Goal: Browse casually: Explore the website without a specific task or goal

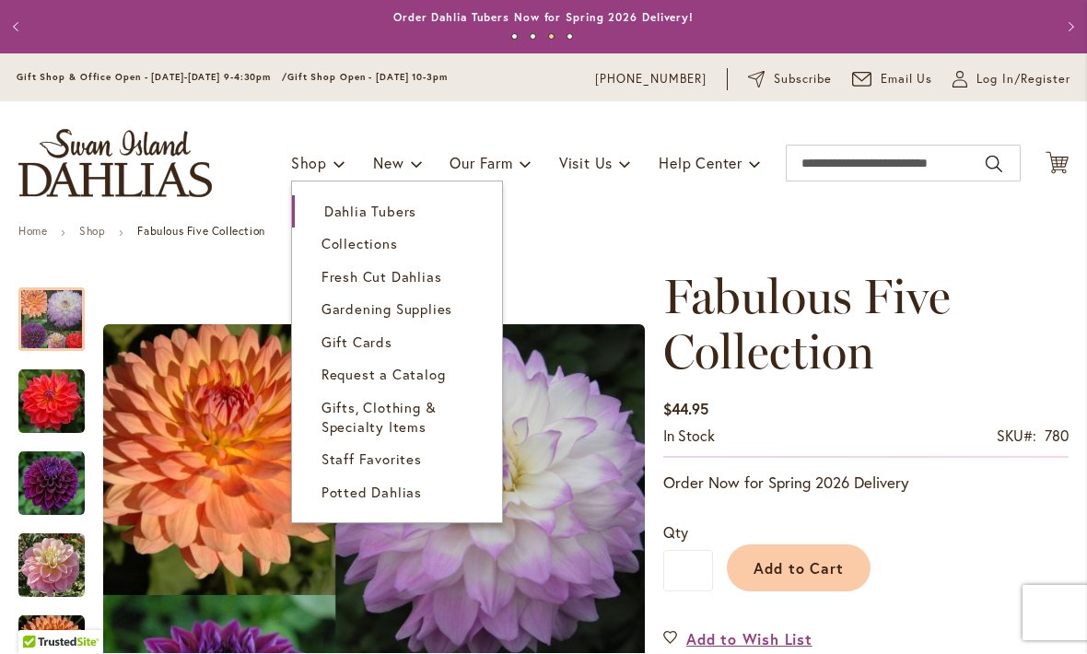
click at [403, 206] on span "Dahlia Tubers" at bounding box center [370, 212] width 92 height 18
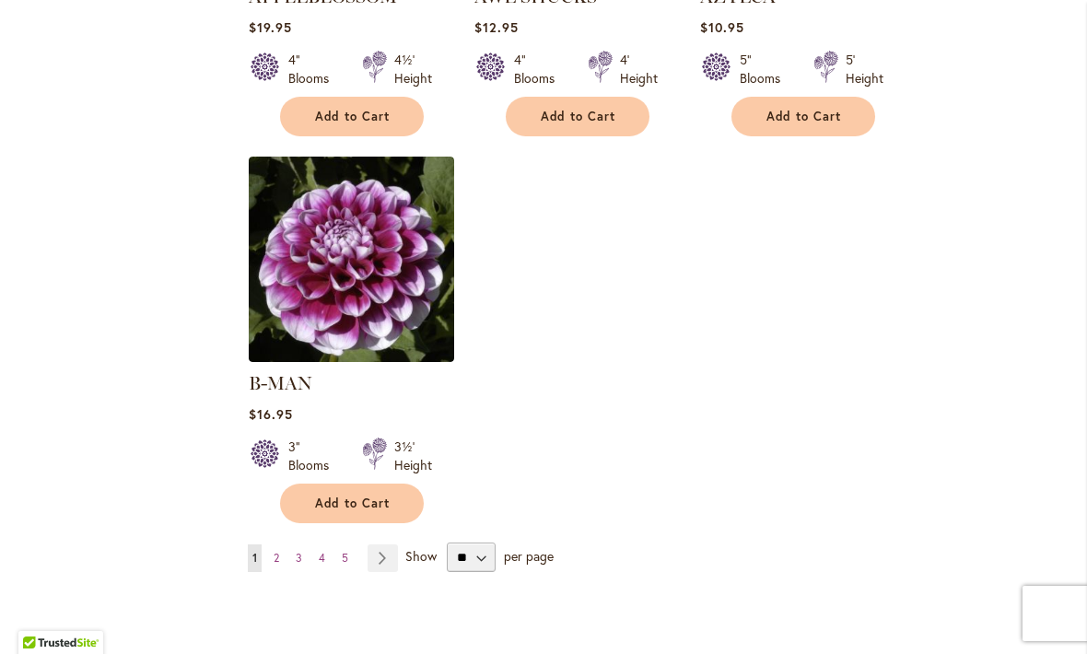
scroll to position [2266, 0]
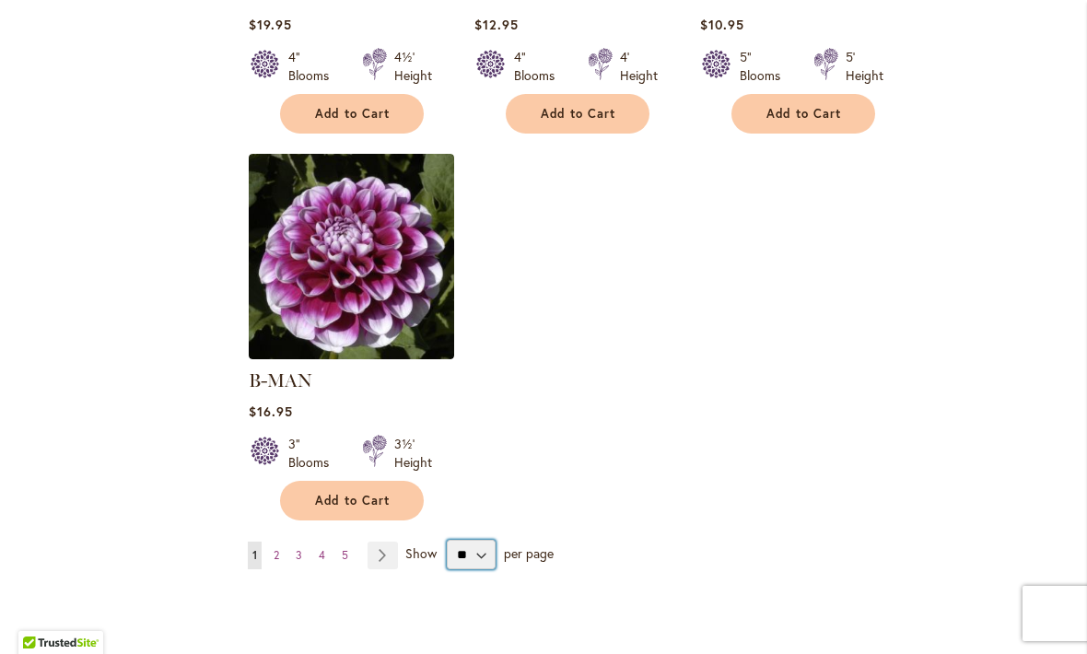
click at [474, 540] on select "** ** ** **" at bounding box center [471, 554] width 49 height 29
select select "**"
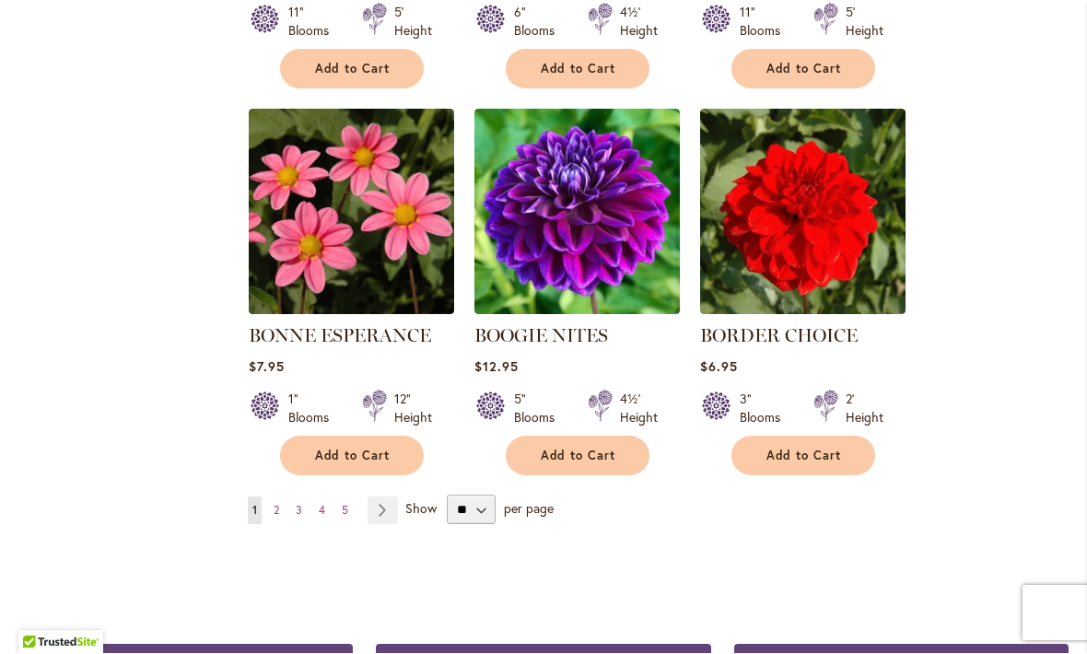
scroll to position [6207, 0]
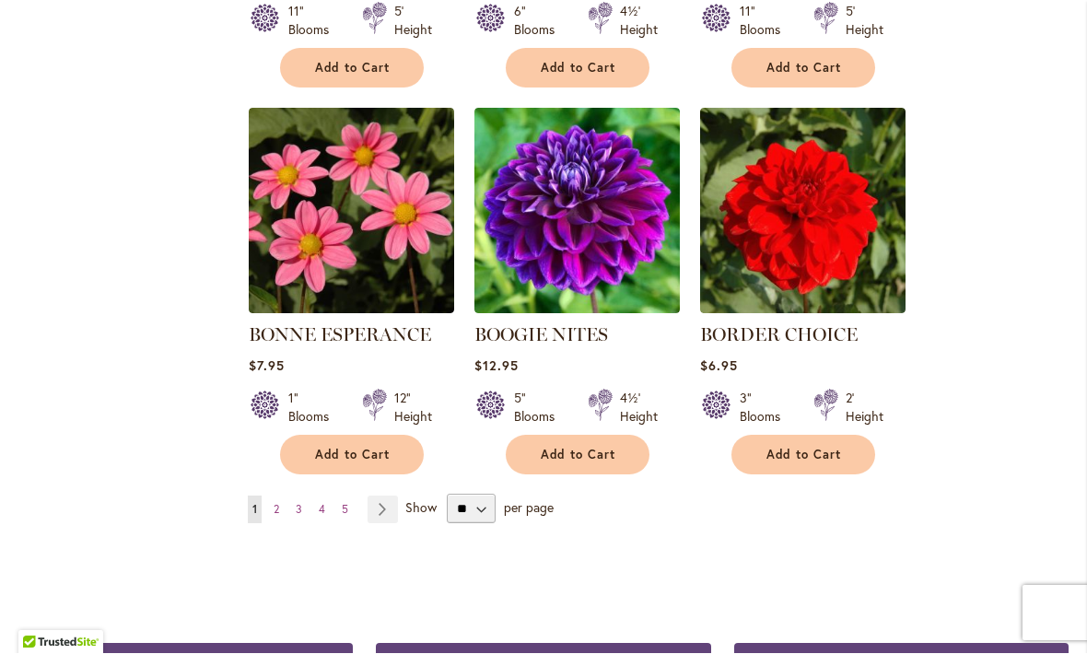
click at [383, 497] on link "Page Next" at bounding box center [383, 511] width 30 height 28
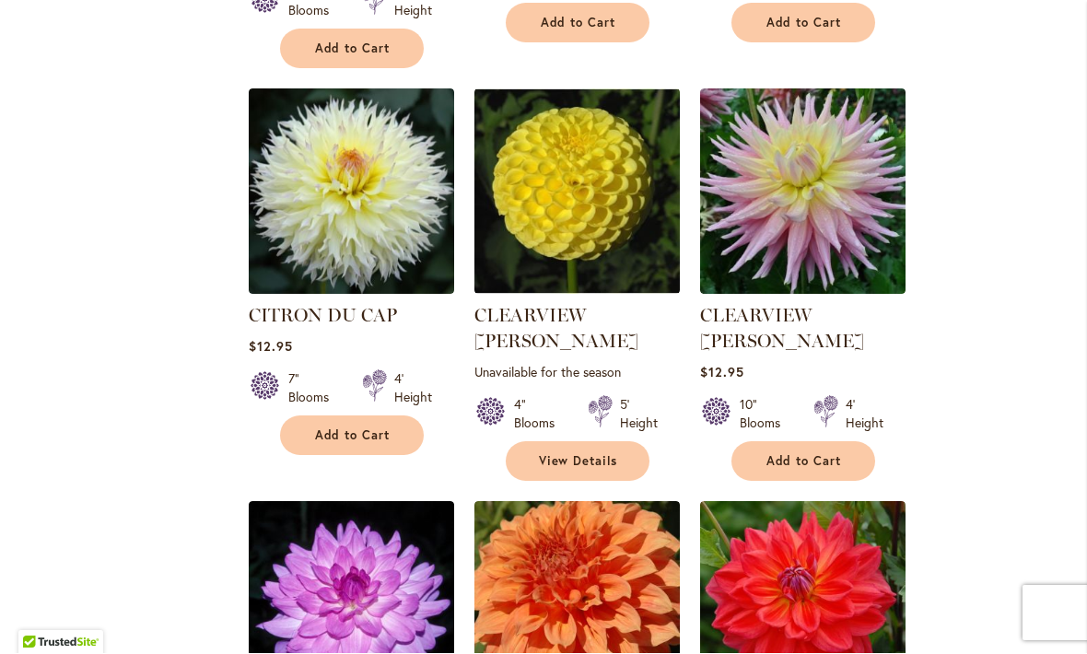
scroll to position [3959, 0]
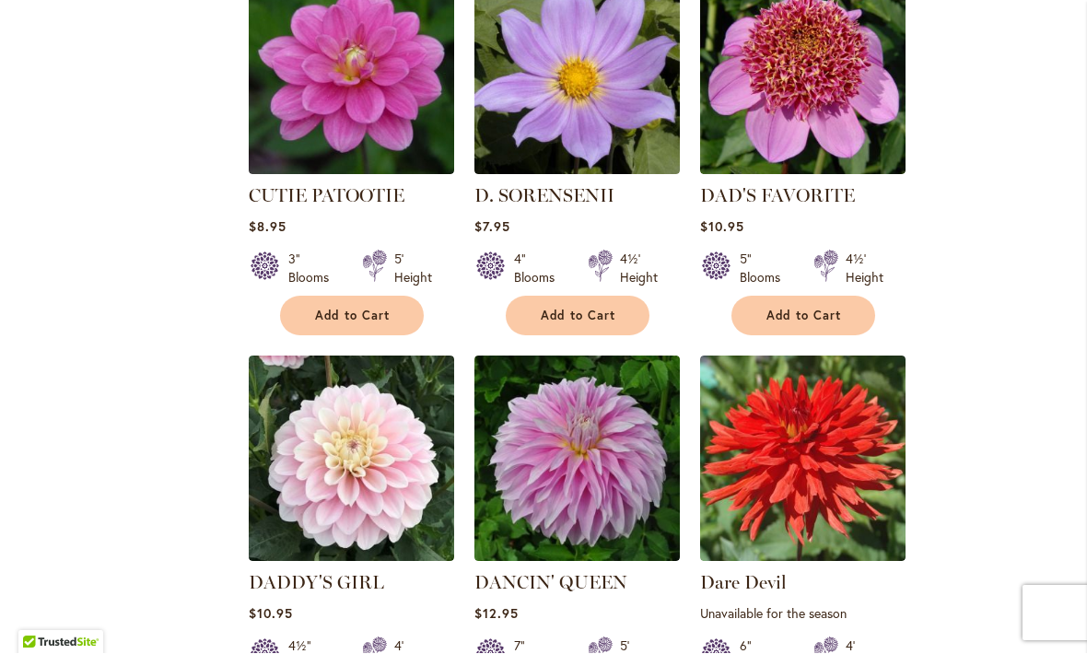
scroll to position [6114, 0]
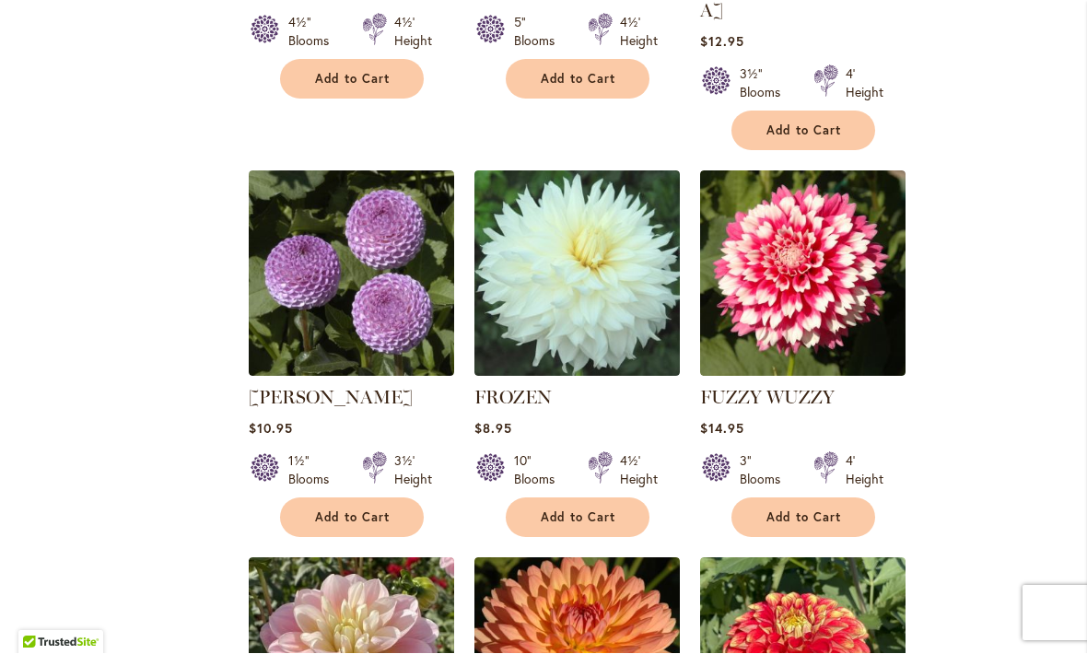
scroll to position [5467, 0]
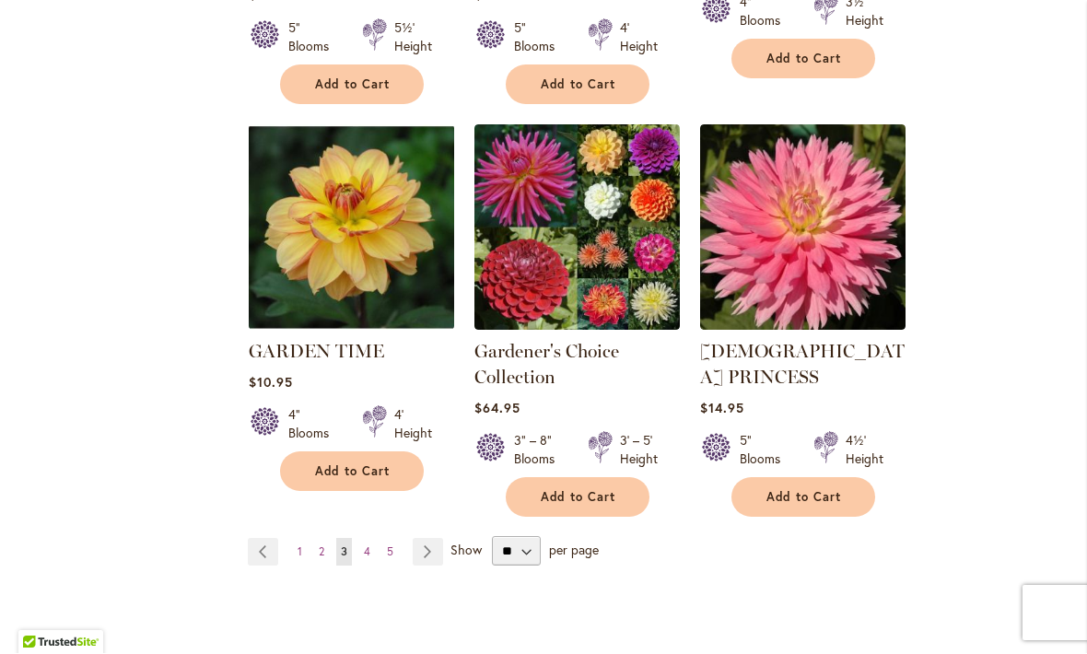
scroll to position [6313, 0]
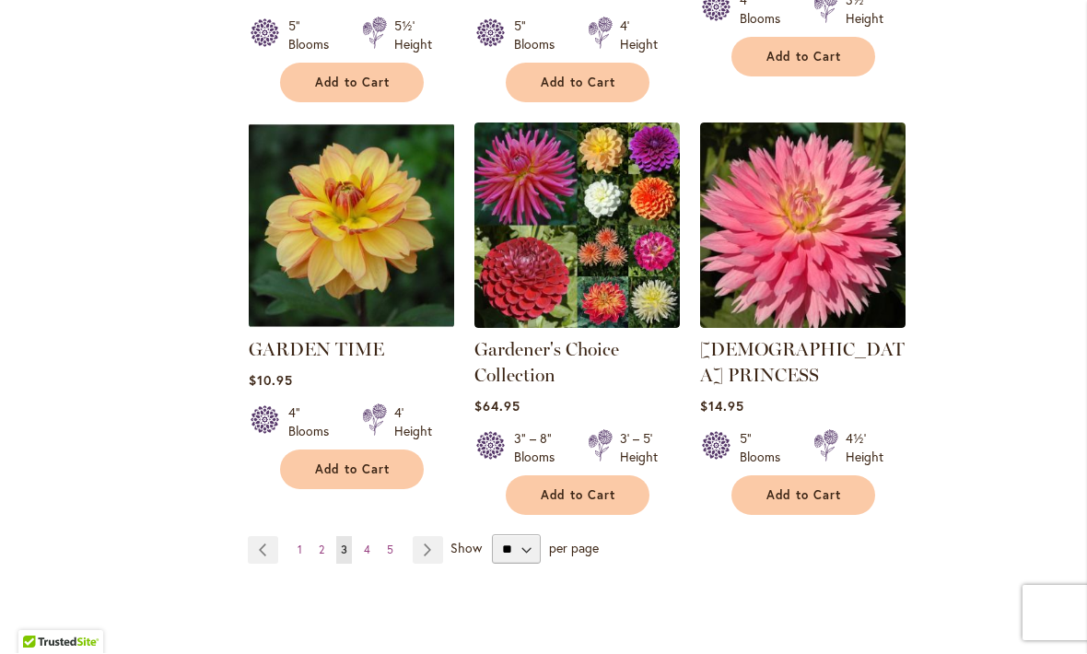
click at [432, 537] on link "Page Next" at bounding box center [428, 551] width 30 height 28
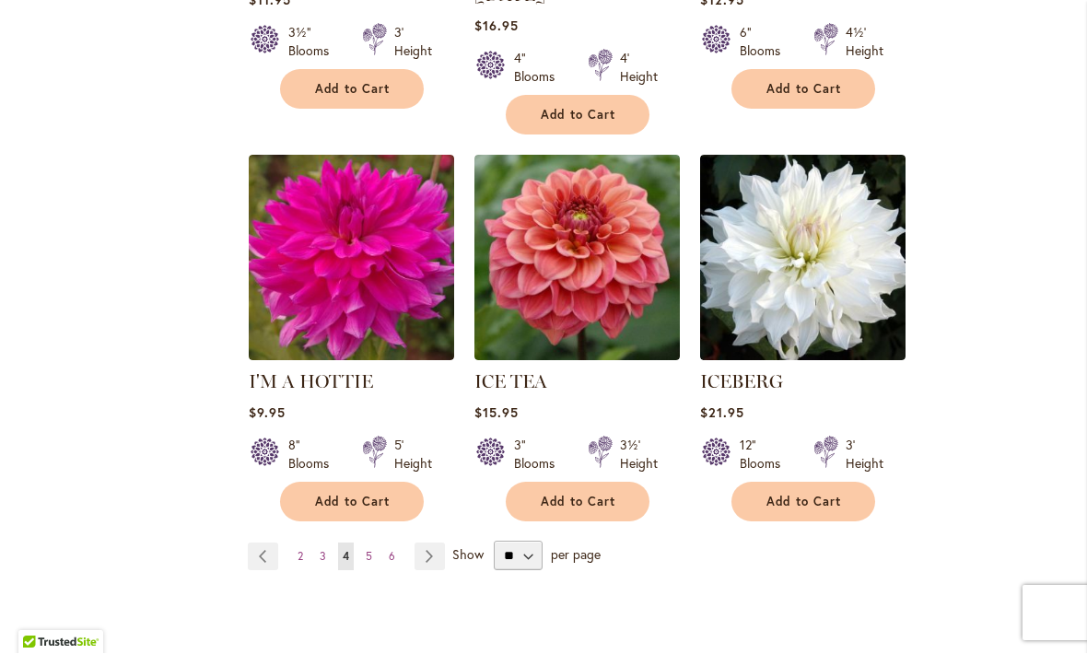
scroll to position [6256, 0]
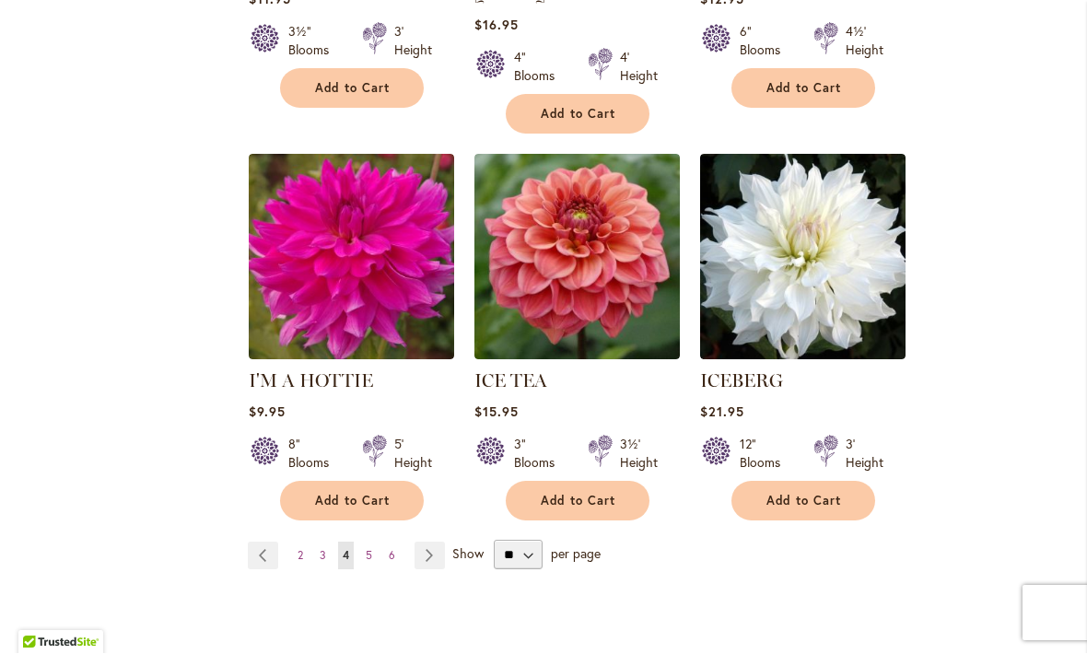
click at [436, 543] on link "Page Next" at bounding box center [430, 557] width 30 height 28
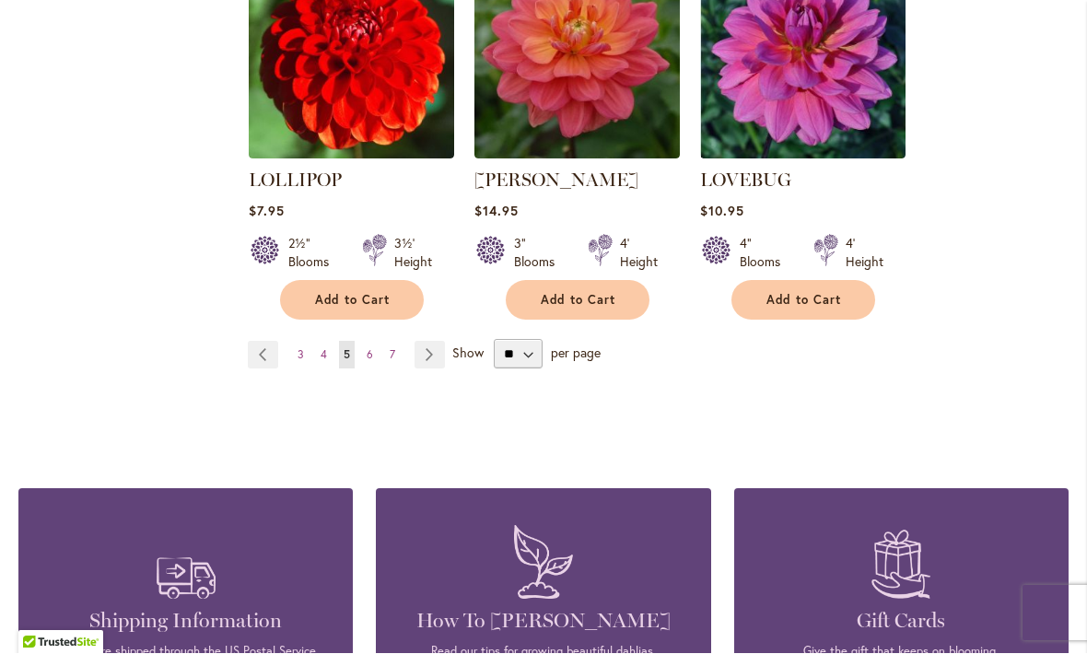
scroll to position [6459, 0]
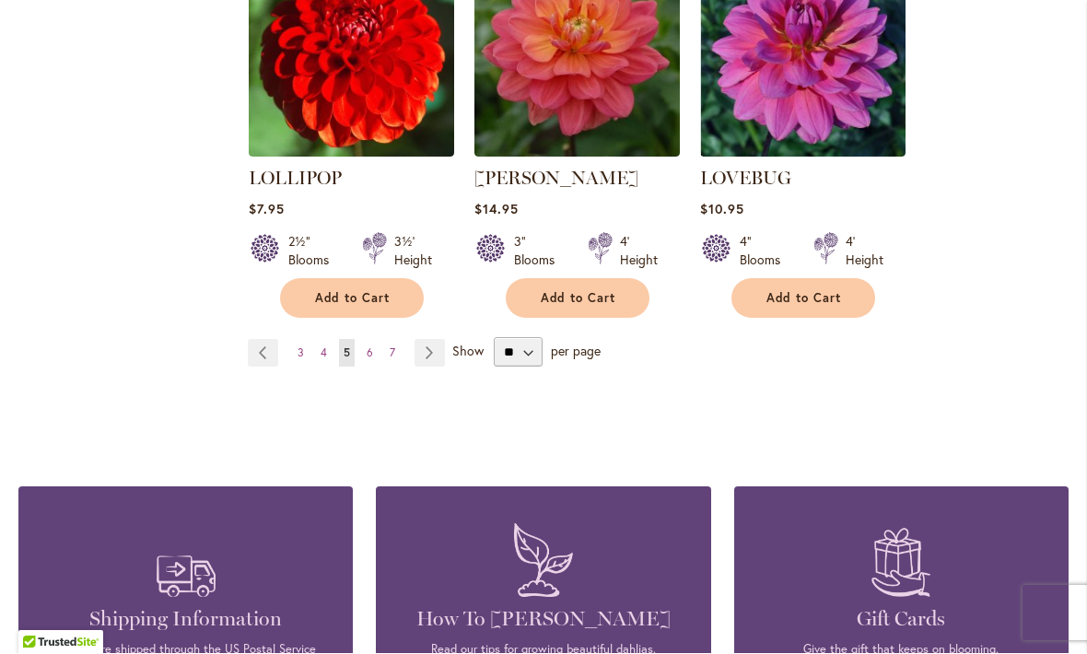
click at [438, 340] on link "Page Next" at bounding box center [430, 354] width 30 height 28
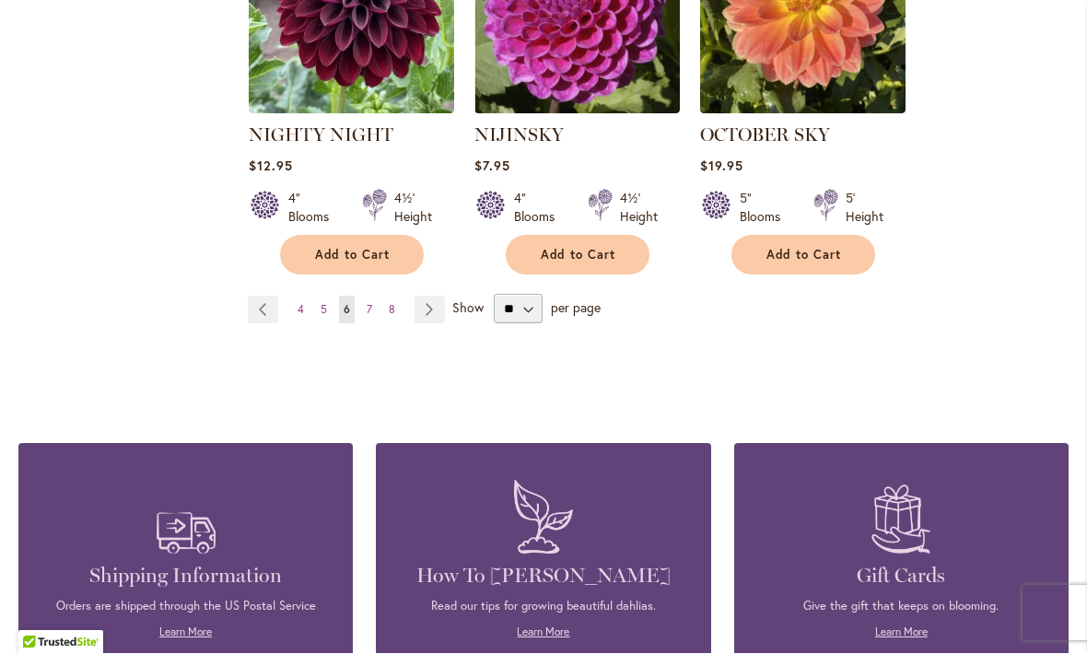
scroll to position [6486, 0]
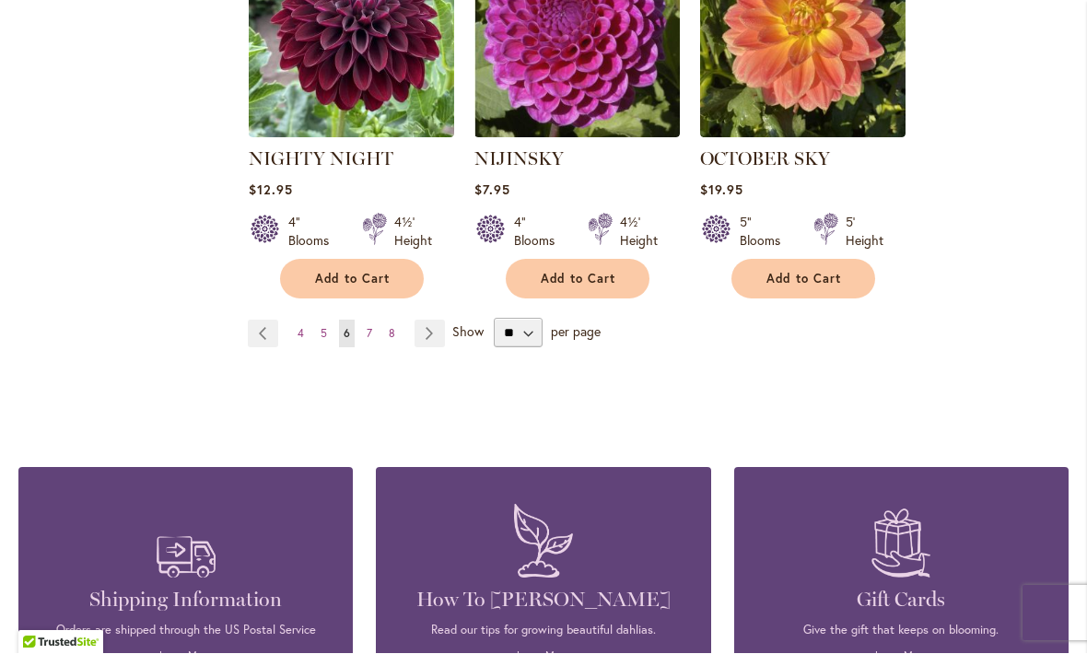
click at [427, 321] on link "Page Next" at bounding box center [430, 335] width 30 height 28
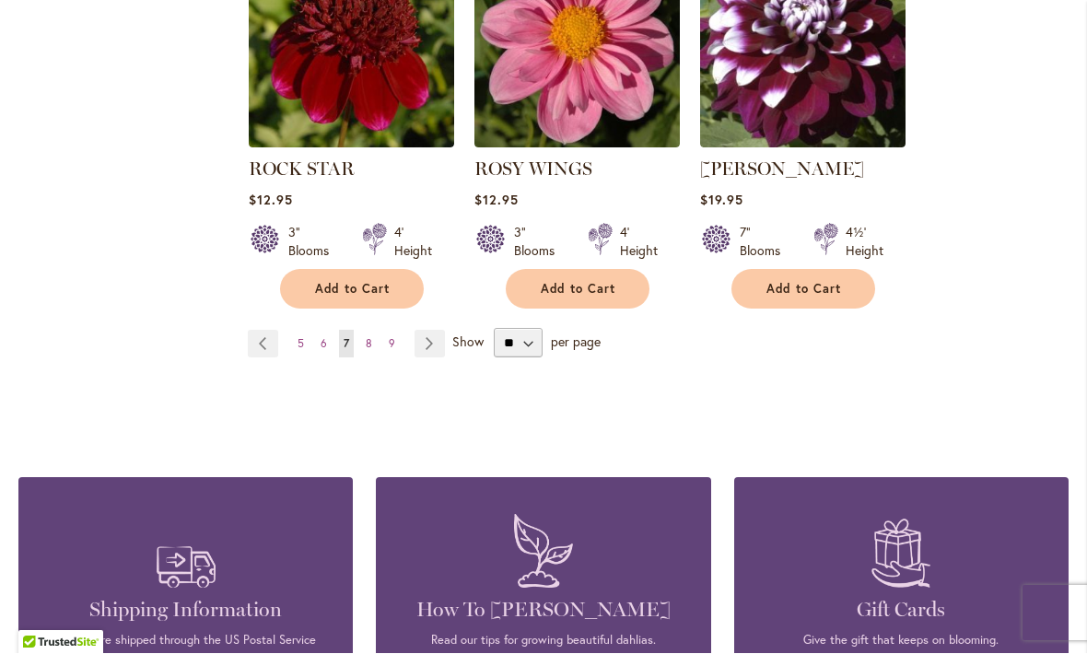
scroll to position [6474, 0]
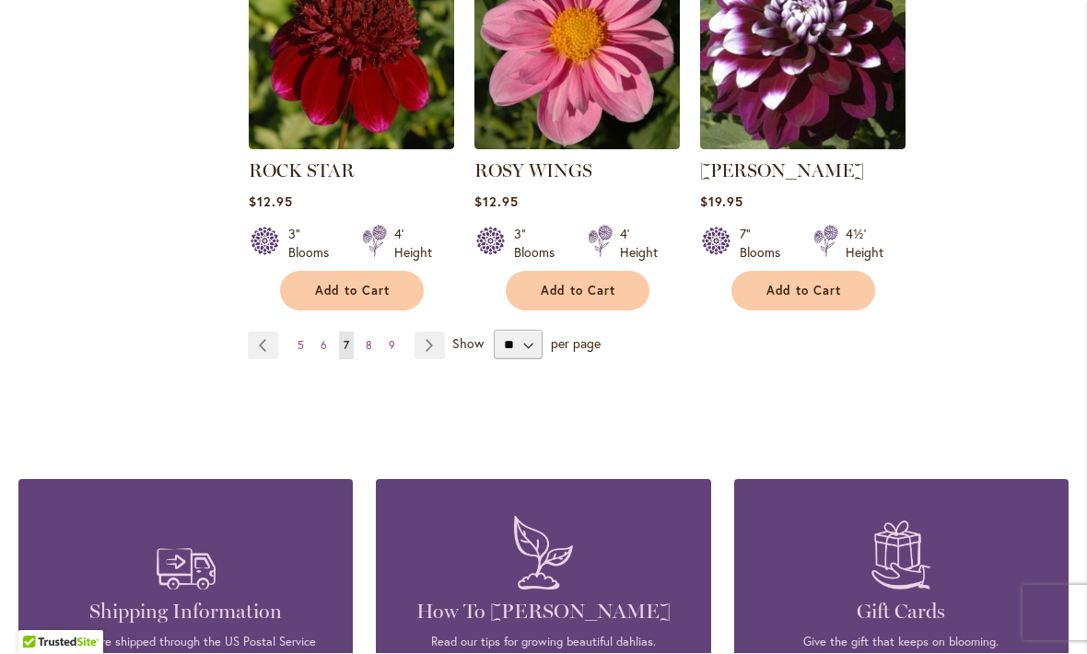
click at [434, 333] on link "Page Next" at bounding box center [430, 347] width 30 height 28
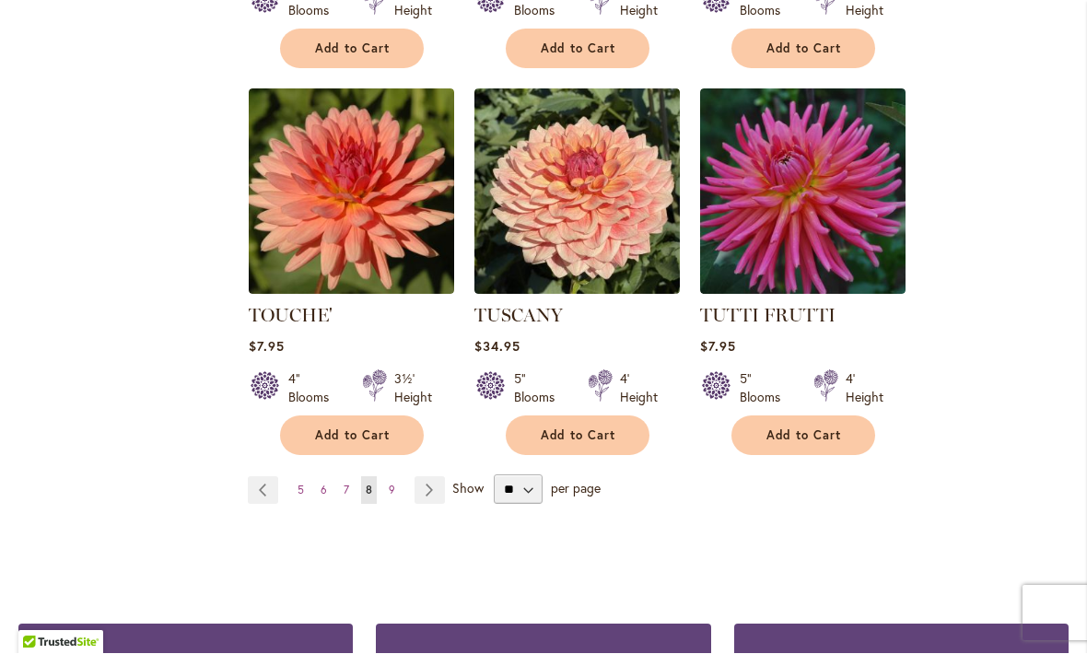
scroll to position [6253, 0]
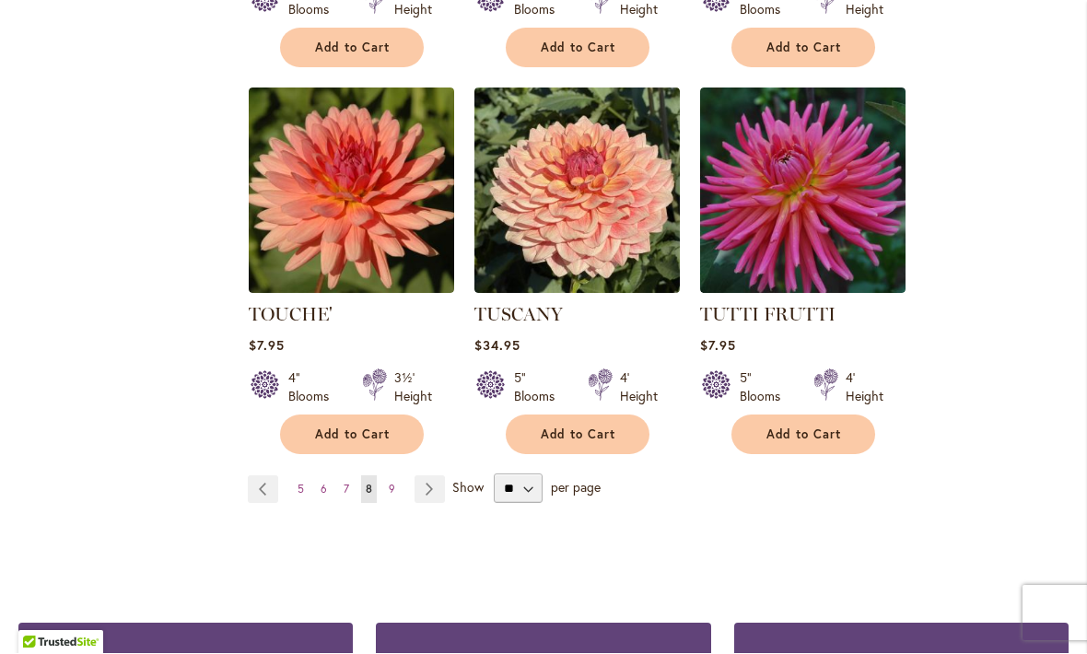
click at [432, 476] on link "Page Next" at bounding box center [430, 490] width 30 height 28
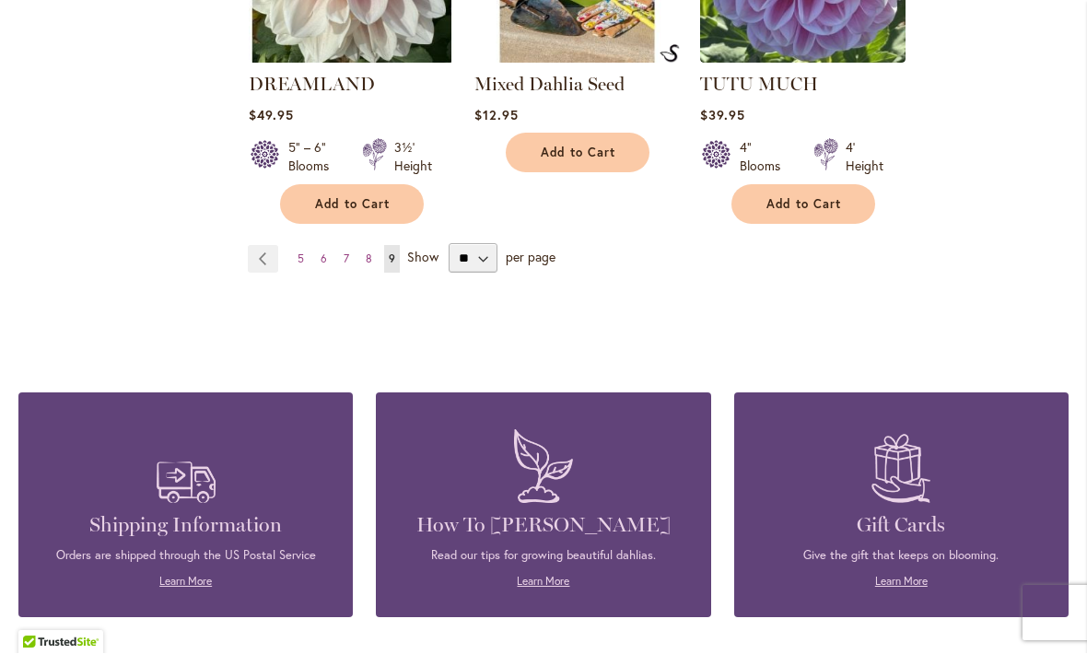
scroll to position [4111, 0]
